Goal: Information Seeking & Learning: Learn about a topic

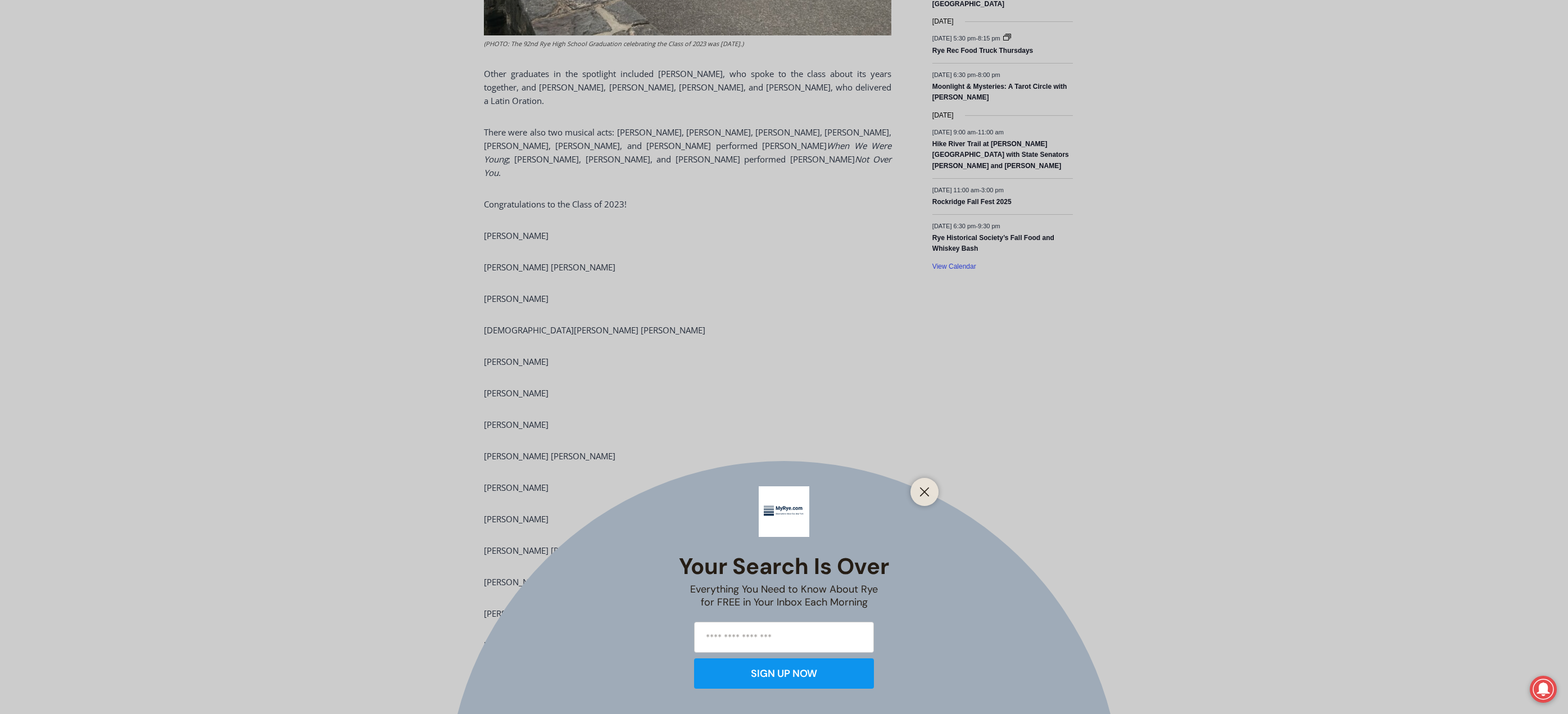
scroll to position [1743, 0]
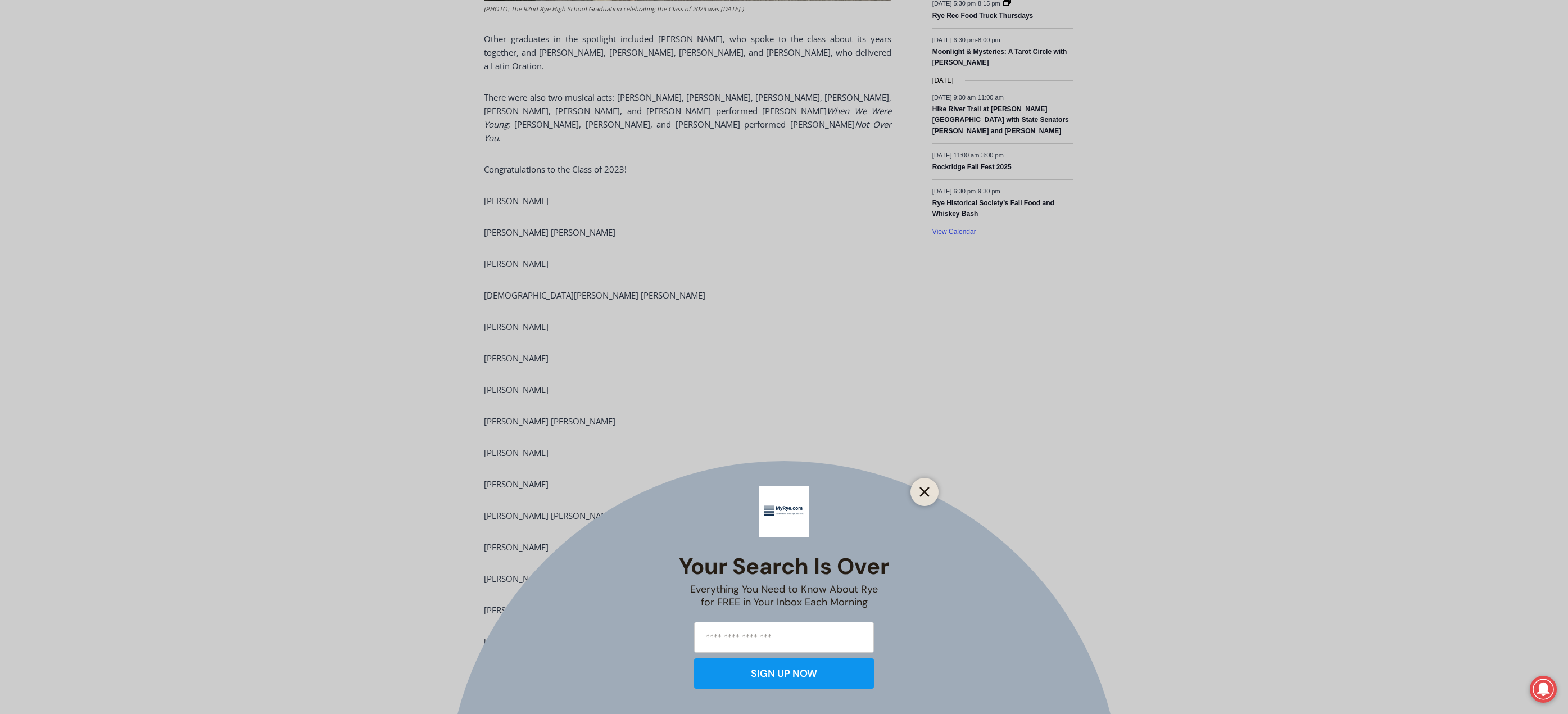
click at [921, 498] on button "Close" at bounding box center [924, 492] width 15 height 15
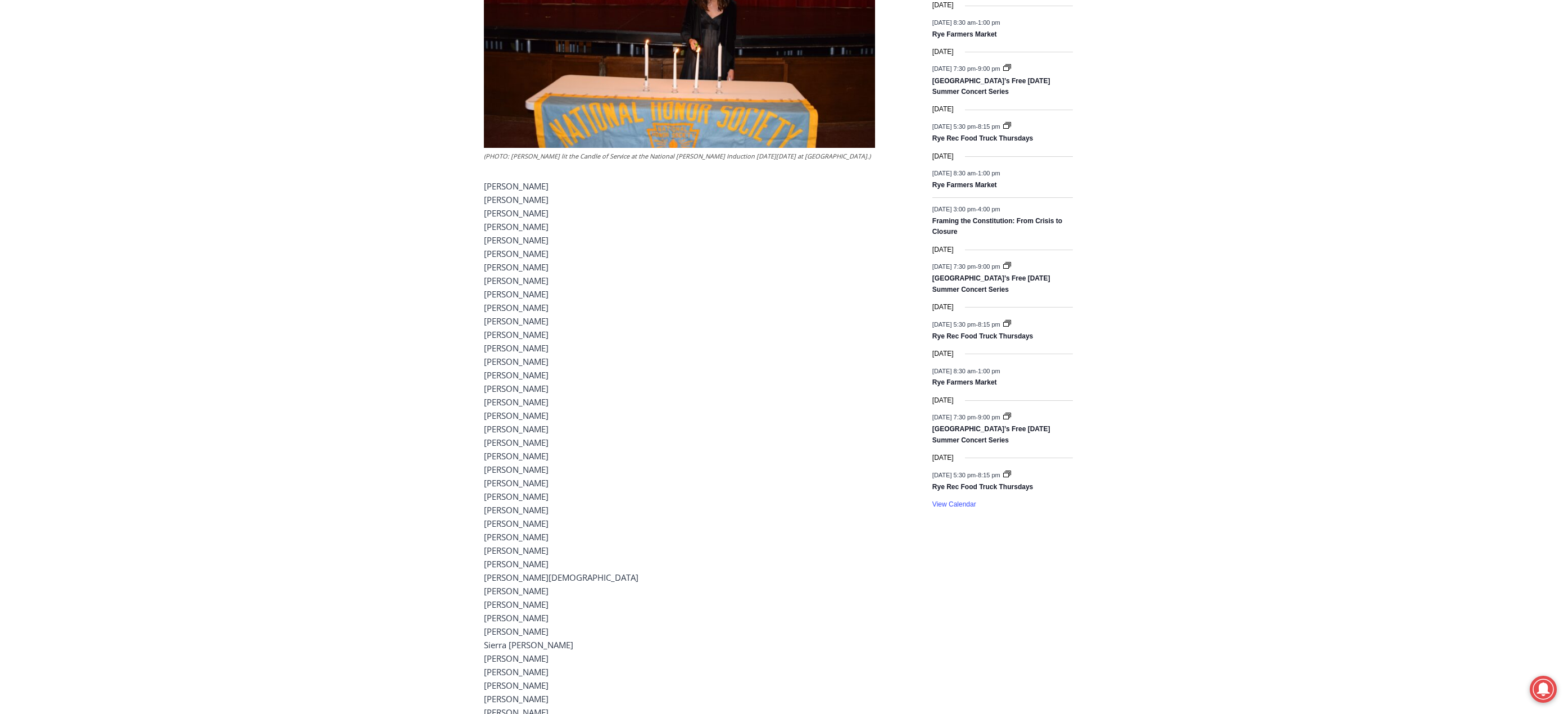
scroll to position [1440, 0]
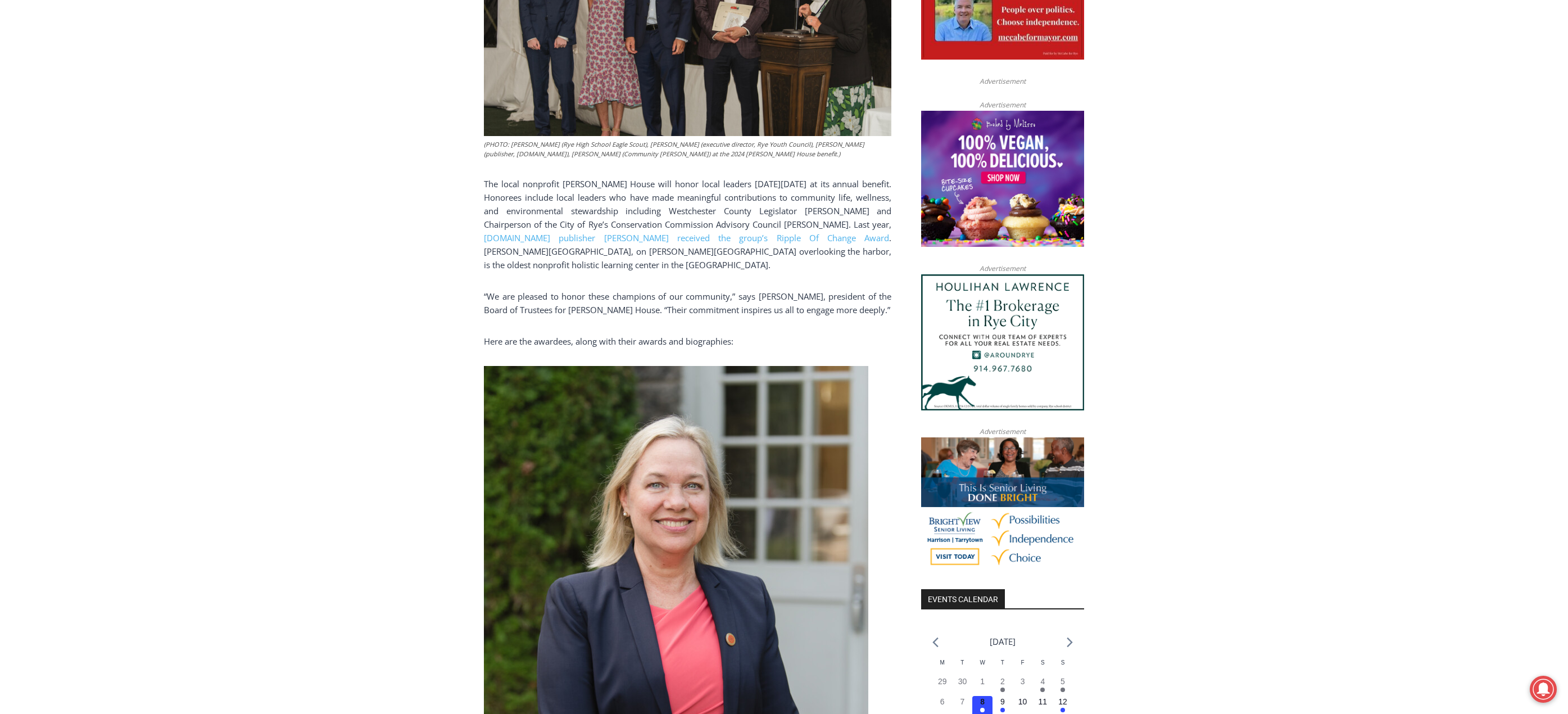
scroll to position [481, 0]
